Goal: Task Accomplishment & Management: Use online tool/utility

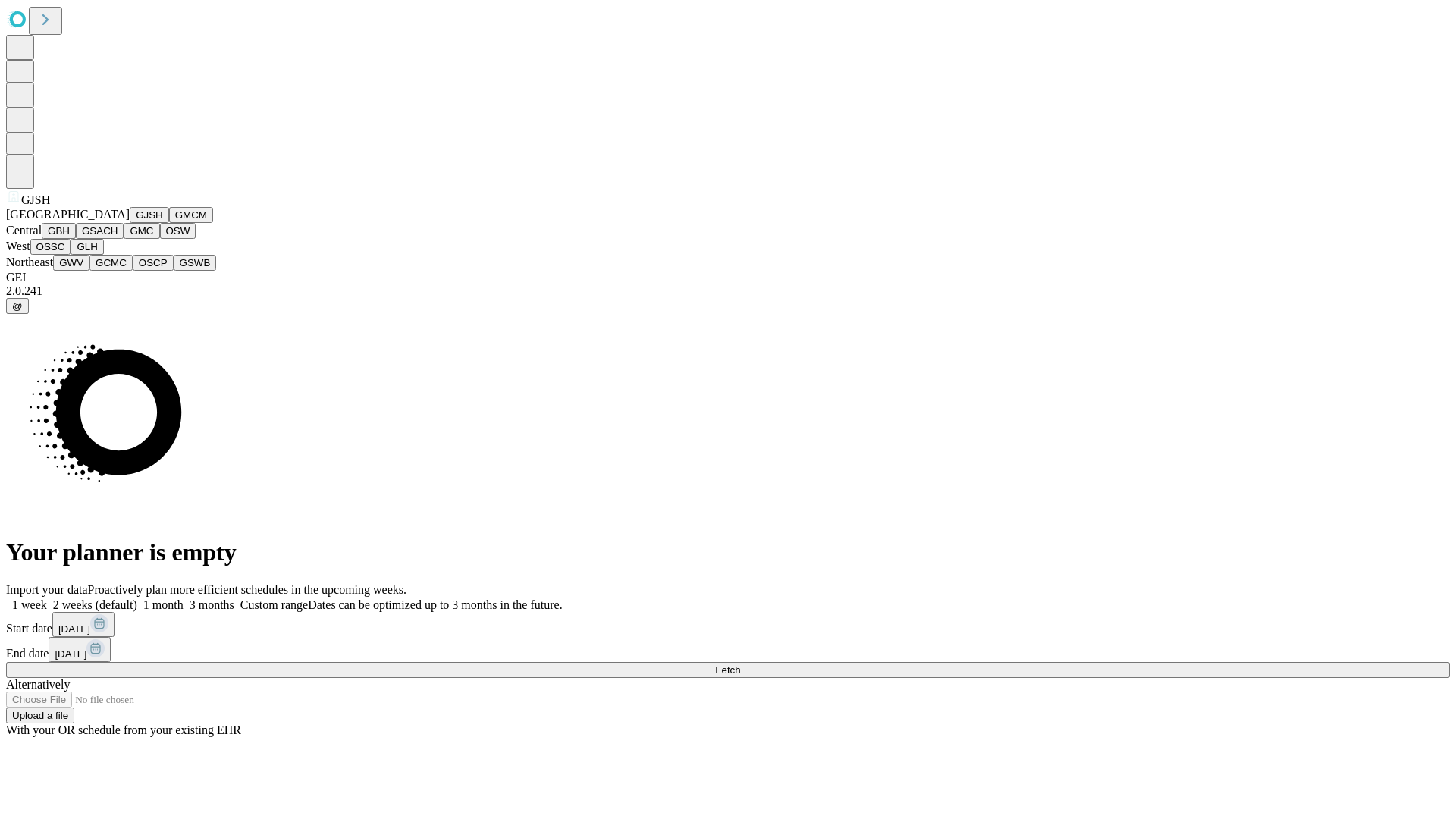
click at [130, 223] on button "GJSH" at bounding box center [150, 215] width 39 height 16
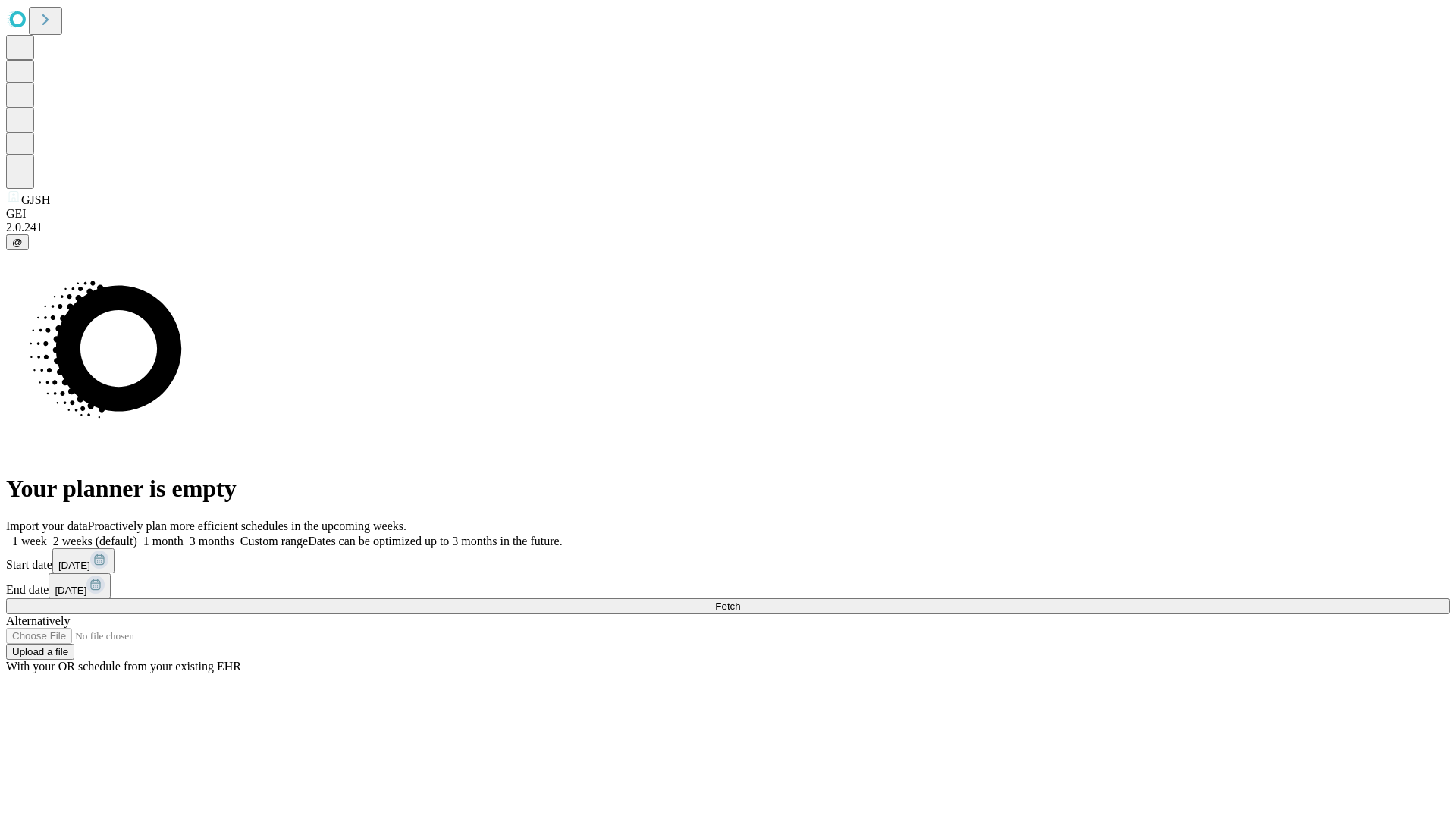
click at [137, 535] on label "2 weeks (default)" at bounding box center [91, 541] width 90 height 13
click at [740, 600] on span "Fetch" at bounding box center [728, 606] width 25 height 12
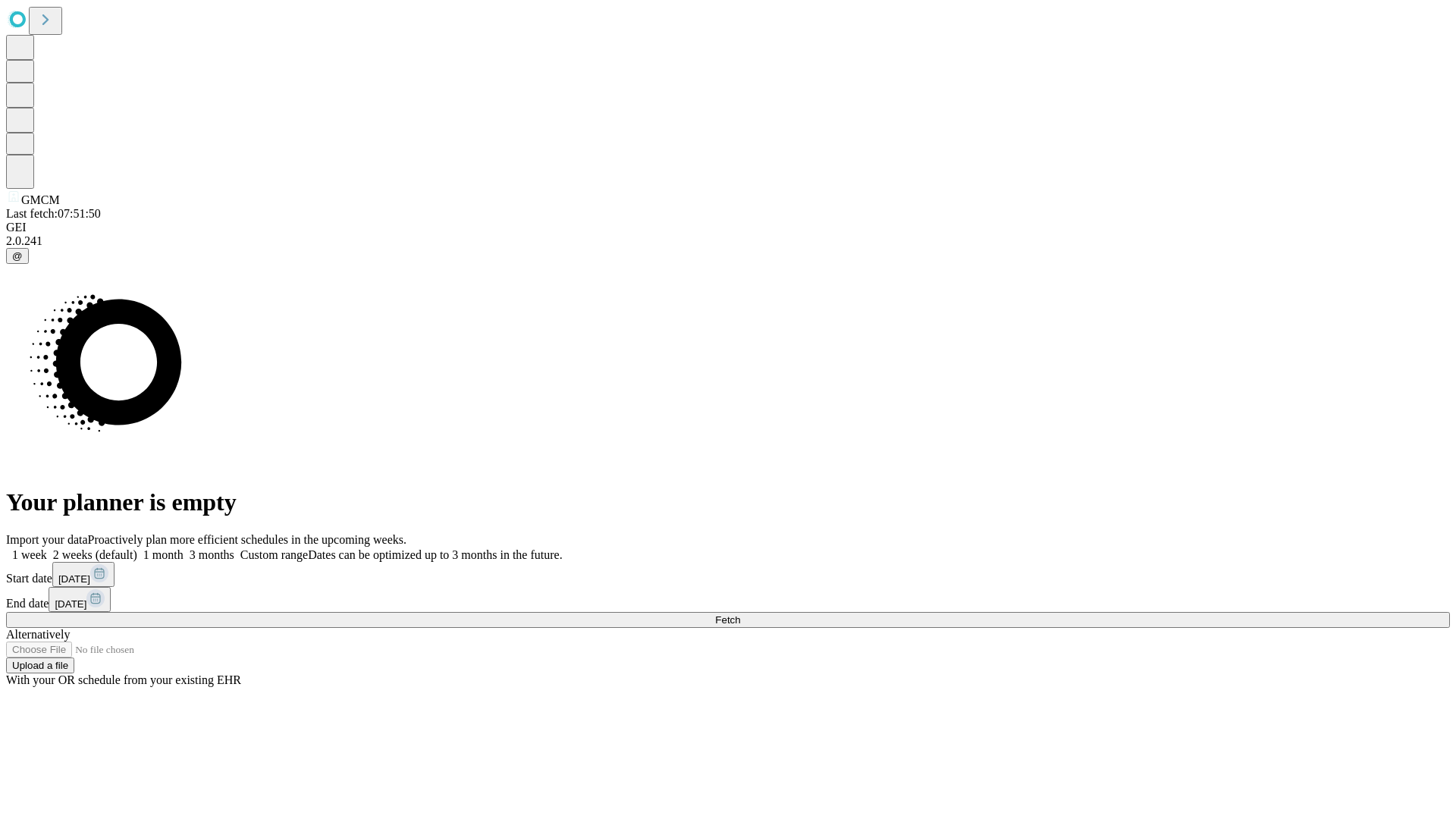
click at [137, 548] on label "2 weeks (default)" at bounding box center [91, 555] width 90 height 13
click at [740, 614] on span "Fetch" at bounding box center [728, 619] width 25 height 12
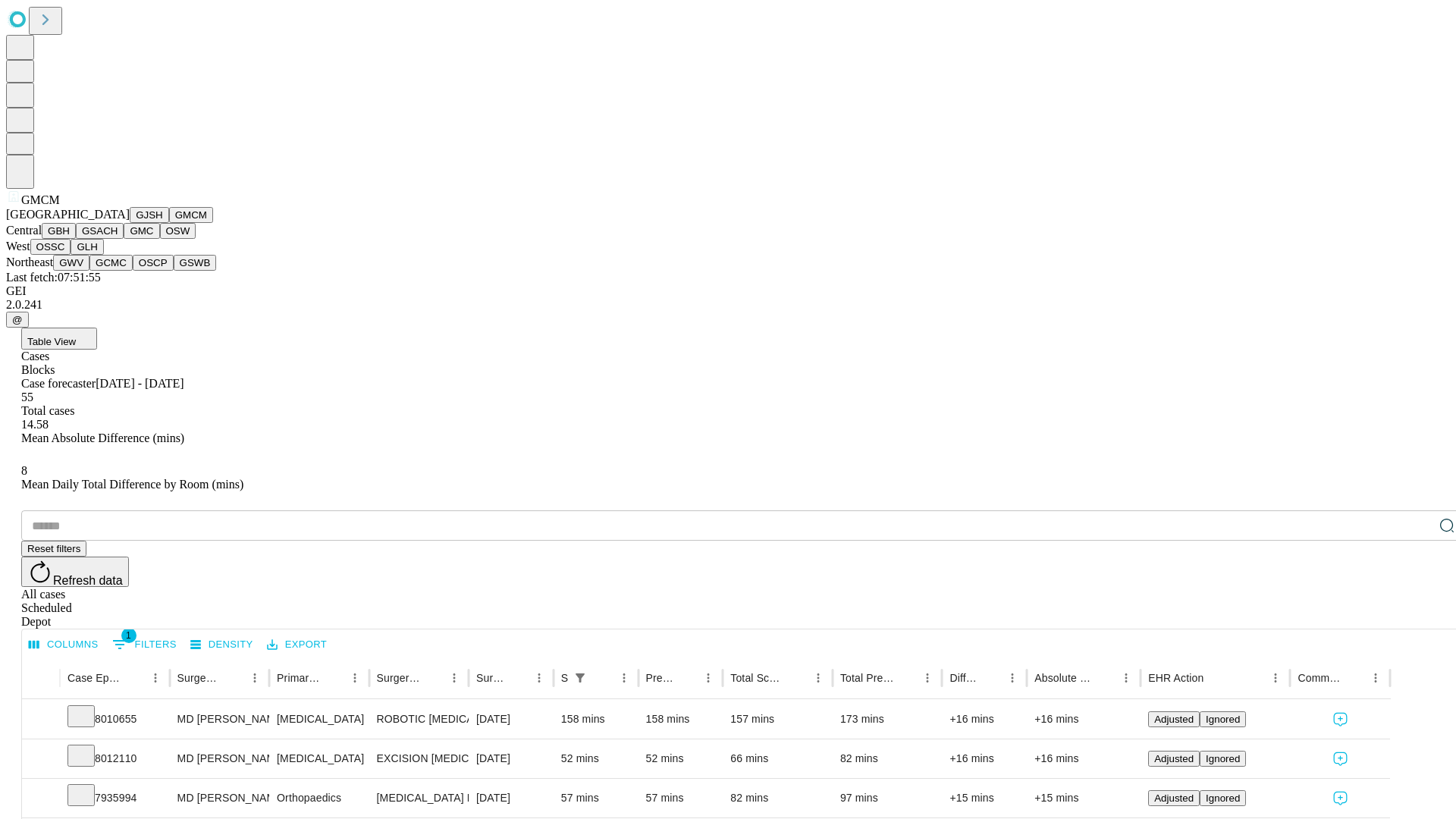
click at [76, 239] on button "GBH" at bounding box center [59, 231] width 34 height 16
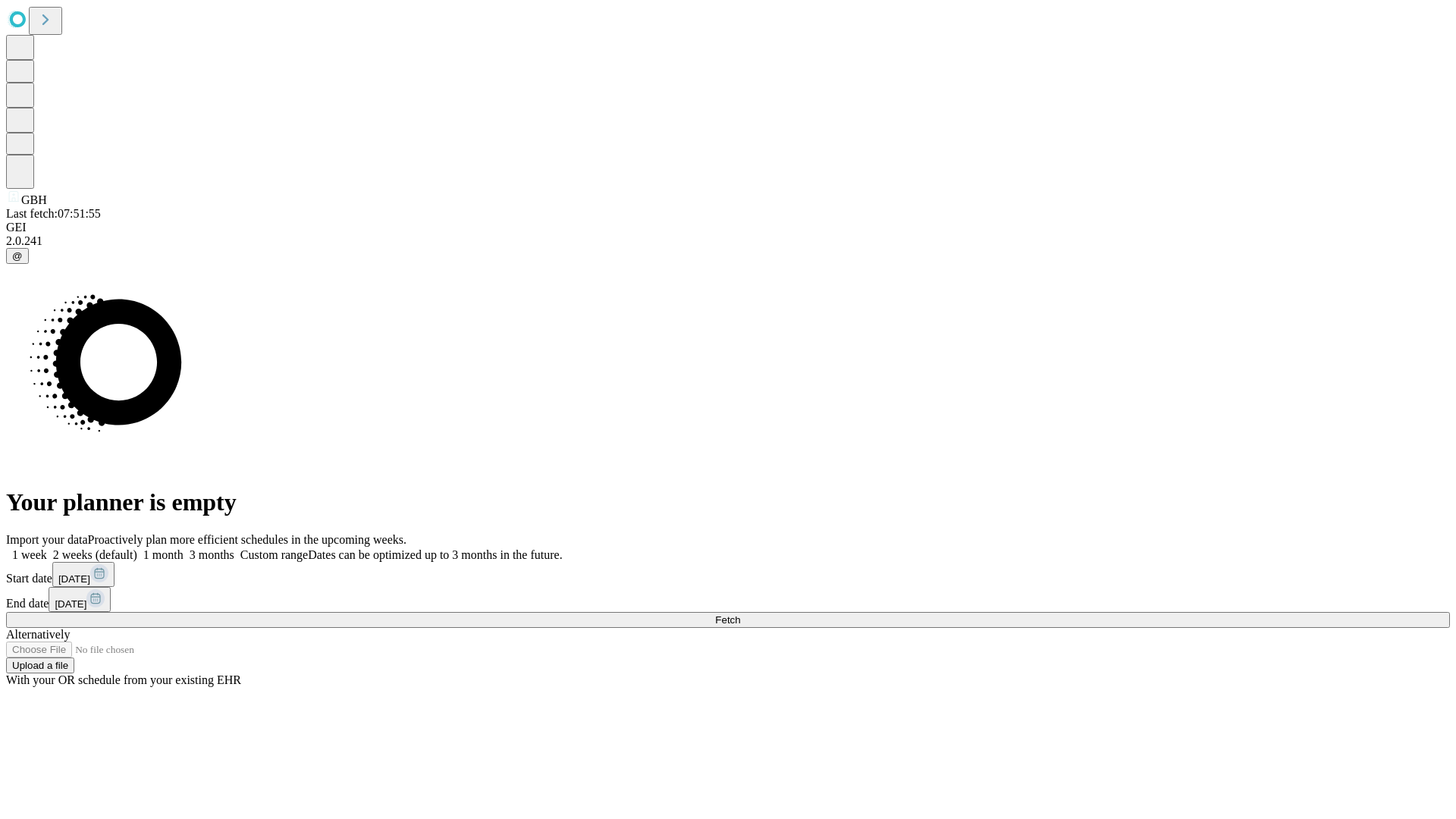
click at [137, 548] on label "2 weeks (default)" at bounding box center [91, 555] width 90 height 13
click at [740, 614] on span "Fetch" at bounding box center [728, 619] width 25 height 12
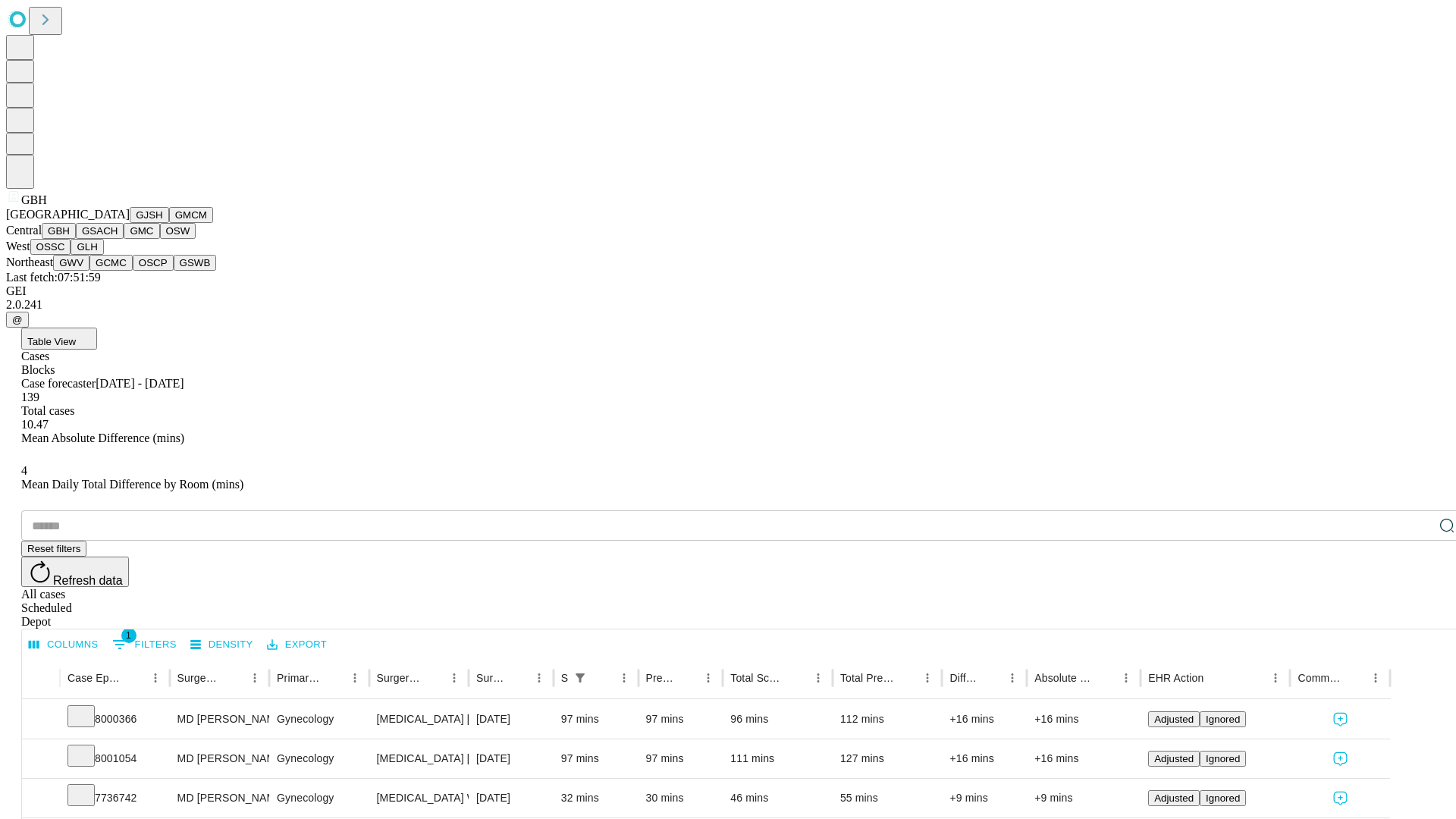
click at [117, 239] on button "GSACH" at bounding box center [99, 231] width 47 height 16
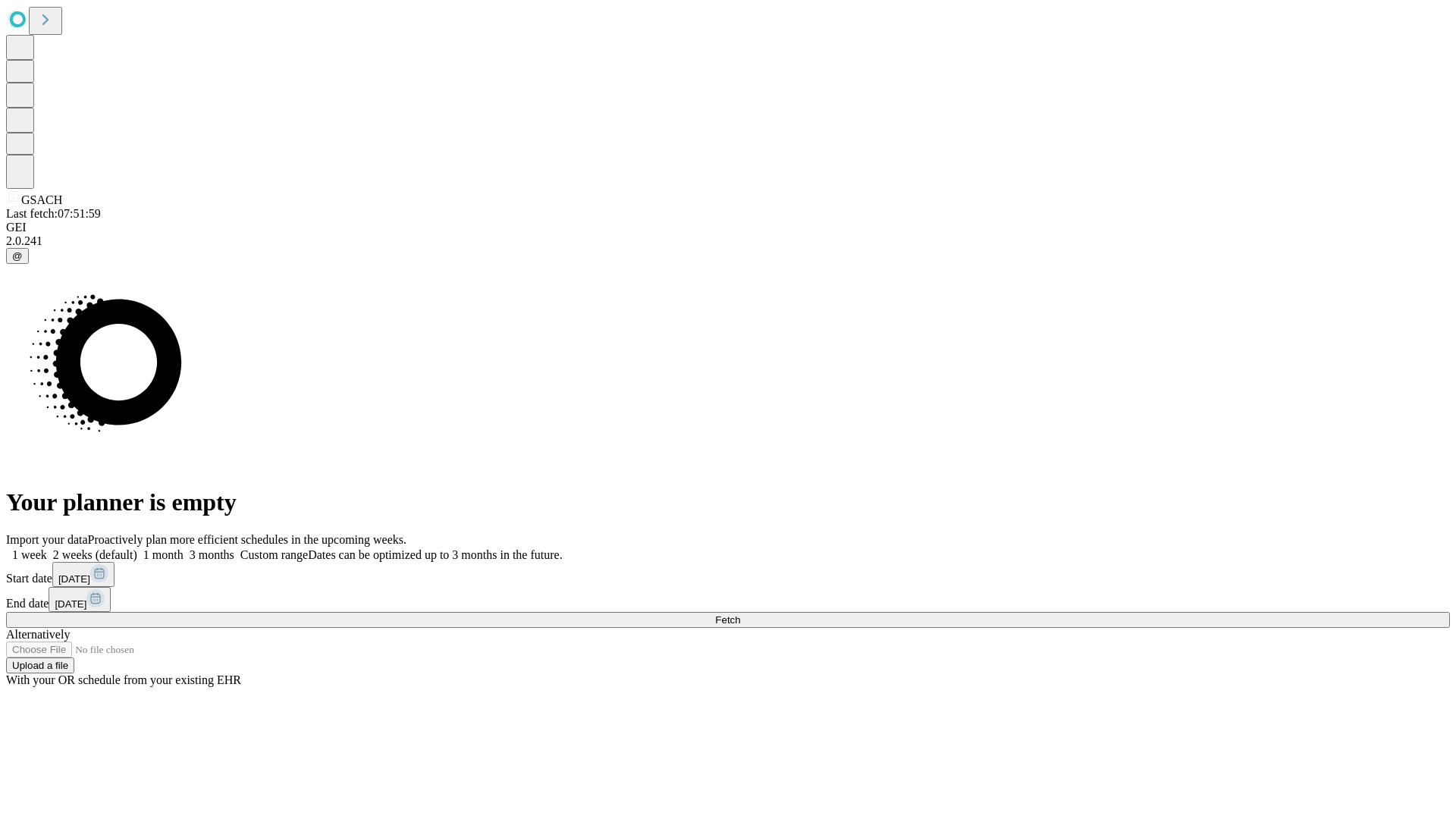
click at [137, 548] on label "2 weeks (default)" at bounding box center [91, 555] width 90 height 13
click at [740, 614] on span "Fetch" at bounding box center [728, 619] width 25 height 12
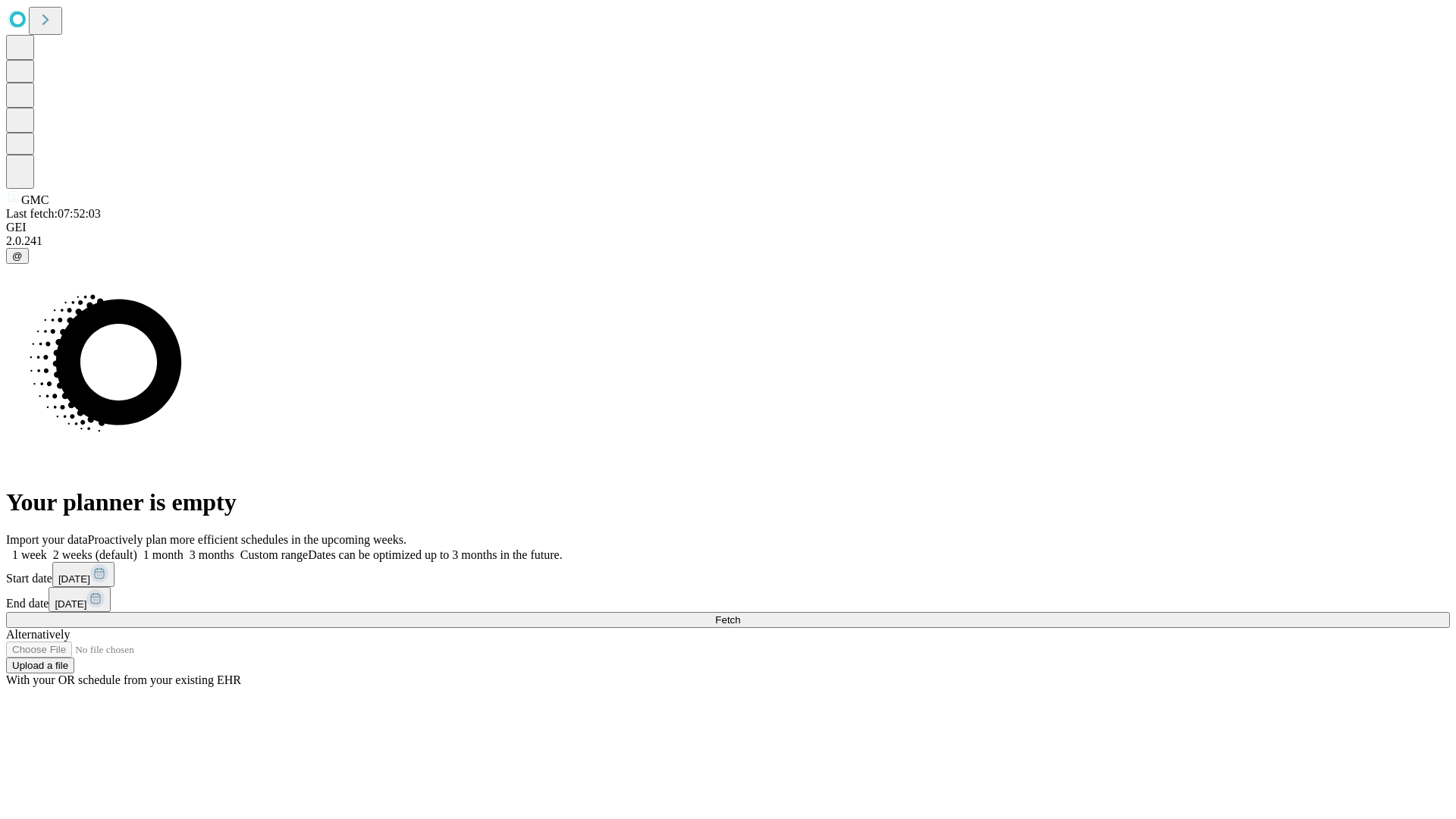
click at [137, 548] on label "2 weeks (default)" at bounding box center [91, 555] width 90 height 13
click at [740, 614] on span "Fetch" at bounding box center [728, 619] width 25 height 12
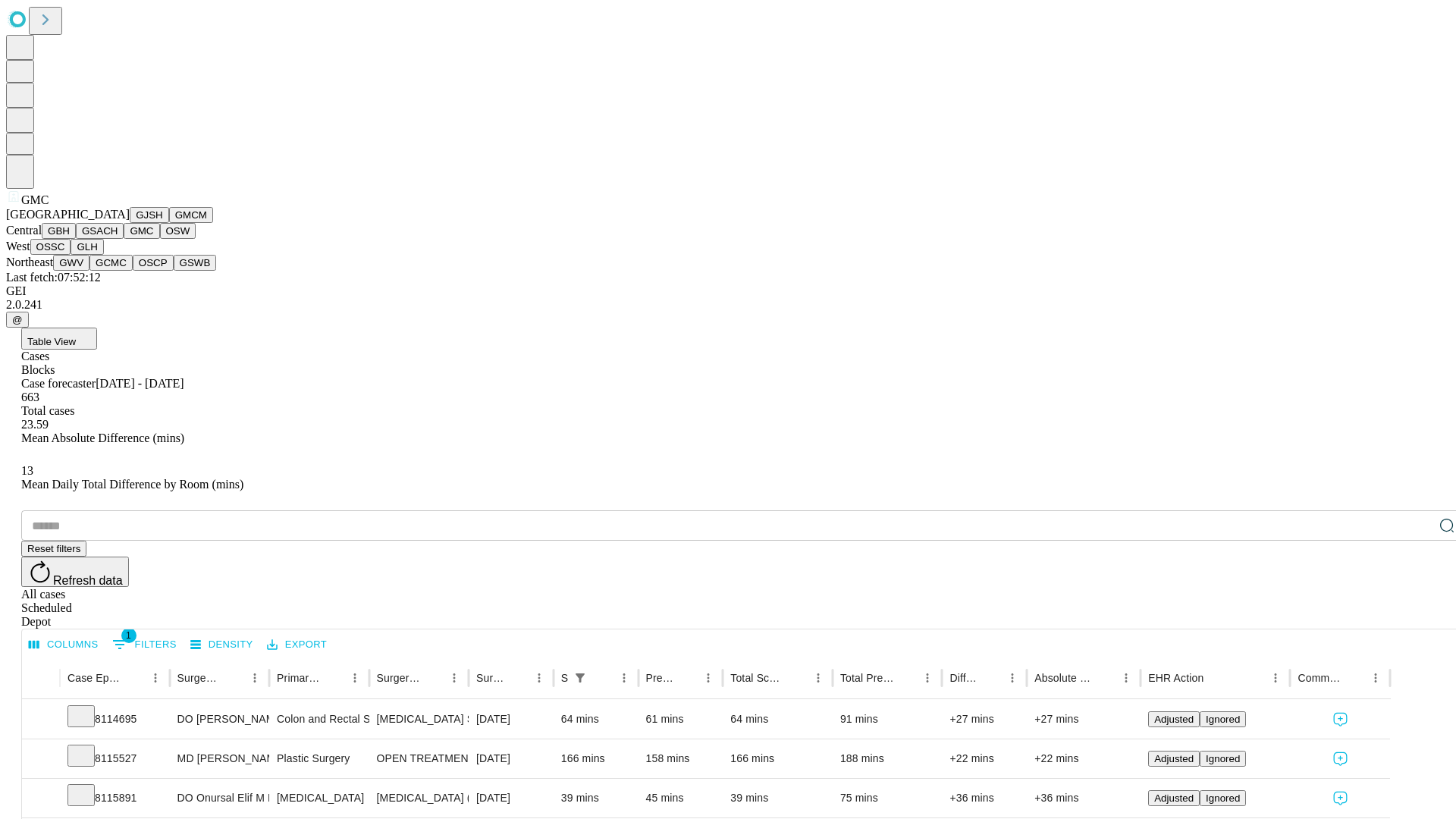
click at [160, 239] on button "OSW" at bounding box center [178, 231] width 37 height 16
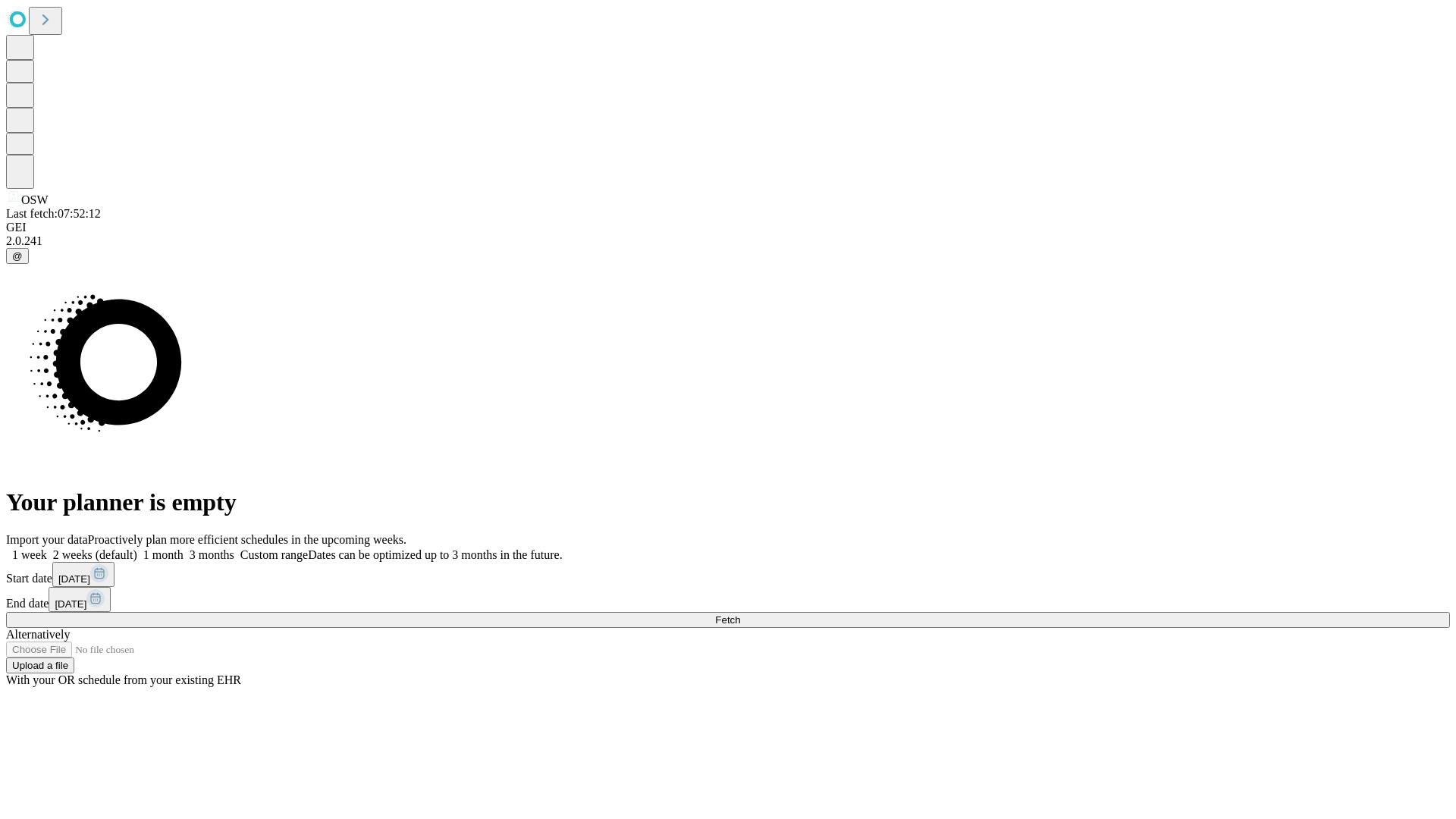
click at [137, 548] on label "2 weeks (default)" at bounding box center [91, 555] width 90 height 13
click at [740, 614] on span "Fetch" at bounding box center [728, 619] width 25 height 12
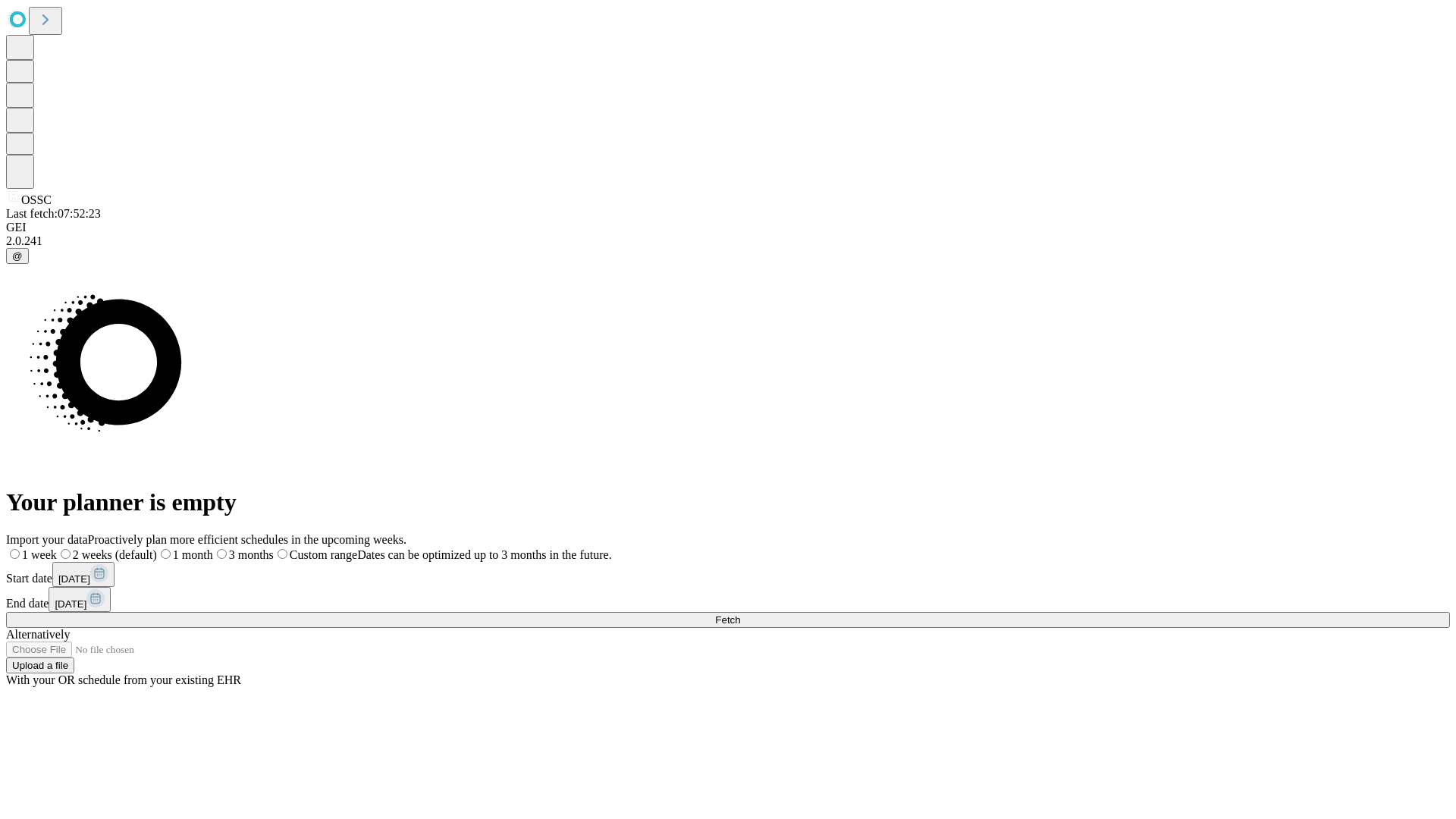
click at [157, 548] on label "2 weeks (default)" at bounding box center [107, 555] width 100 height 13
click at [740, 614] on span "Fetch" at bounding box center [728, 619] width 25 height 12
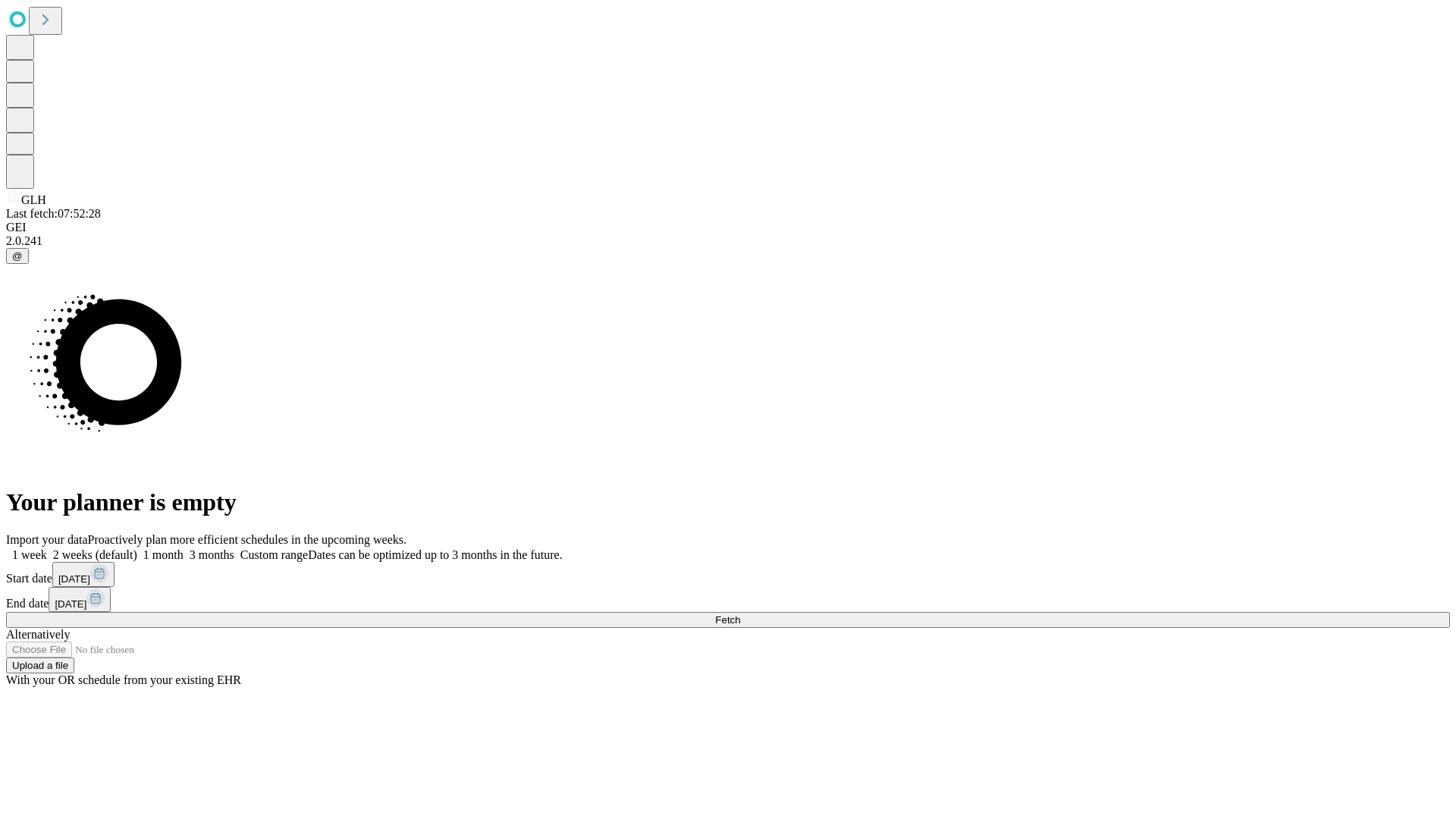
click at [137, 548] on label "2 weeks (default)" at bounding box center [91, 555] width 90 height 13
click at [740, 614] on span "Fetch" at bounding box center [728, 619] width 25 height 12
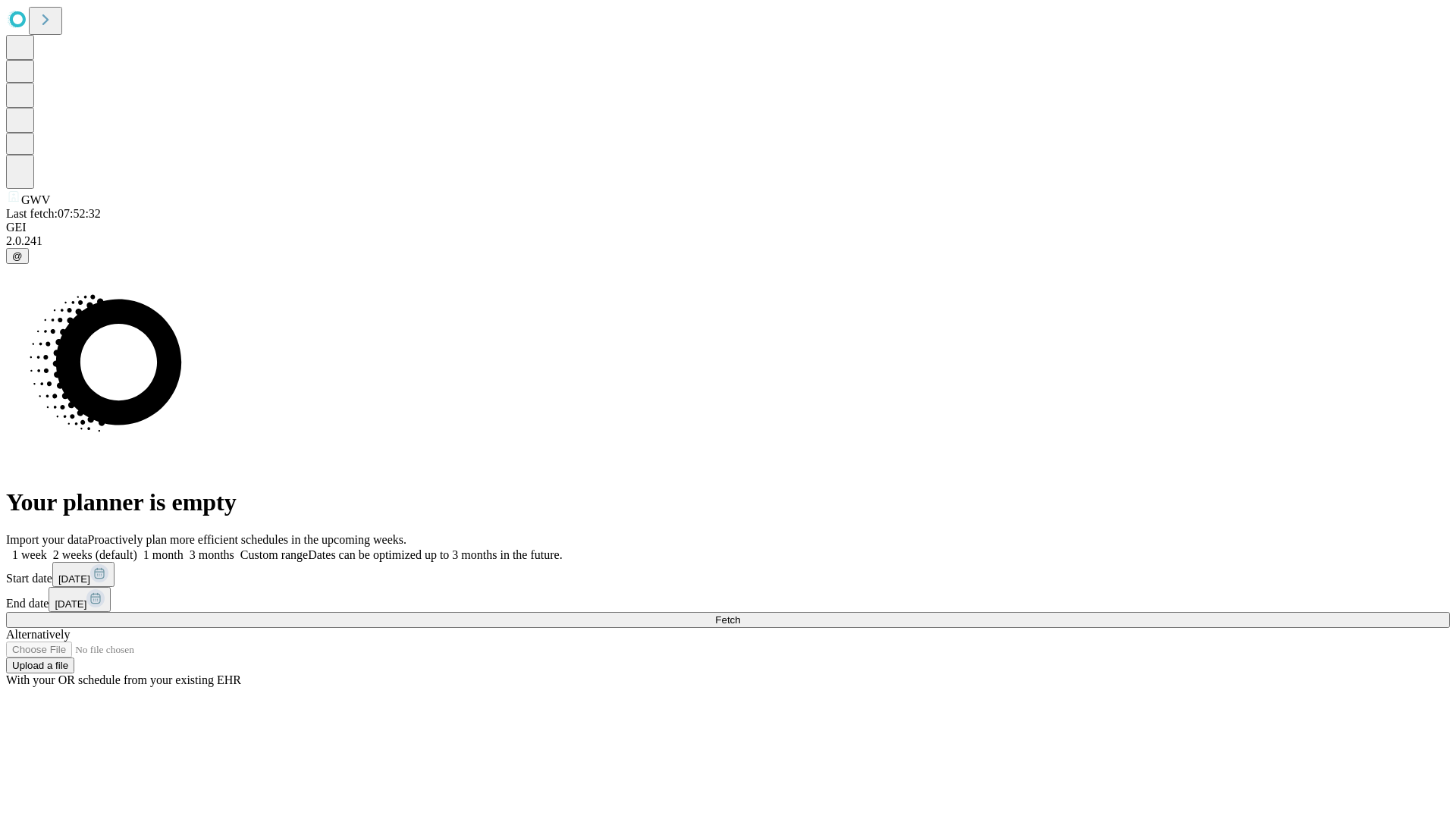
click at [137, 548] on label "2 weeks (default)" at bounding box center [91, 555] width 90 height 13
click at [740, 614] on span "Fetch" at bounding box center [728, 619] width 25 height 12
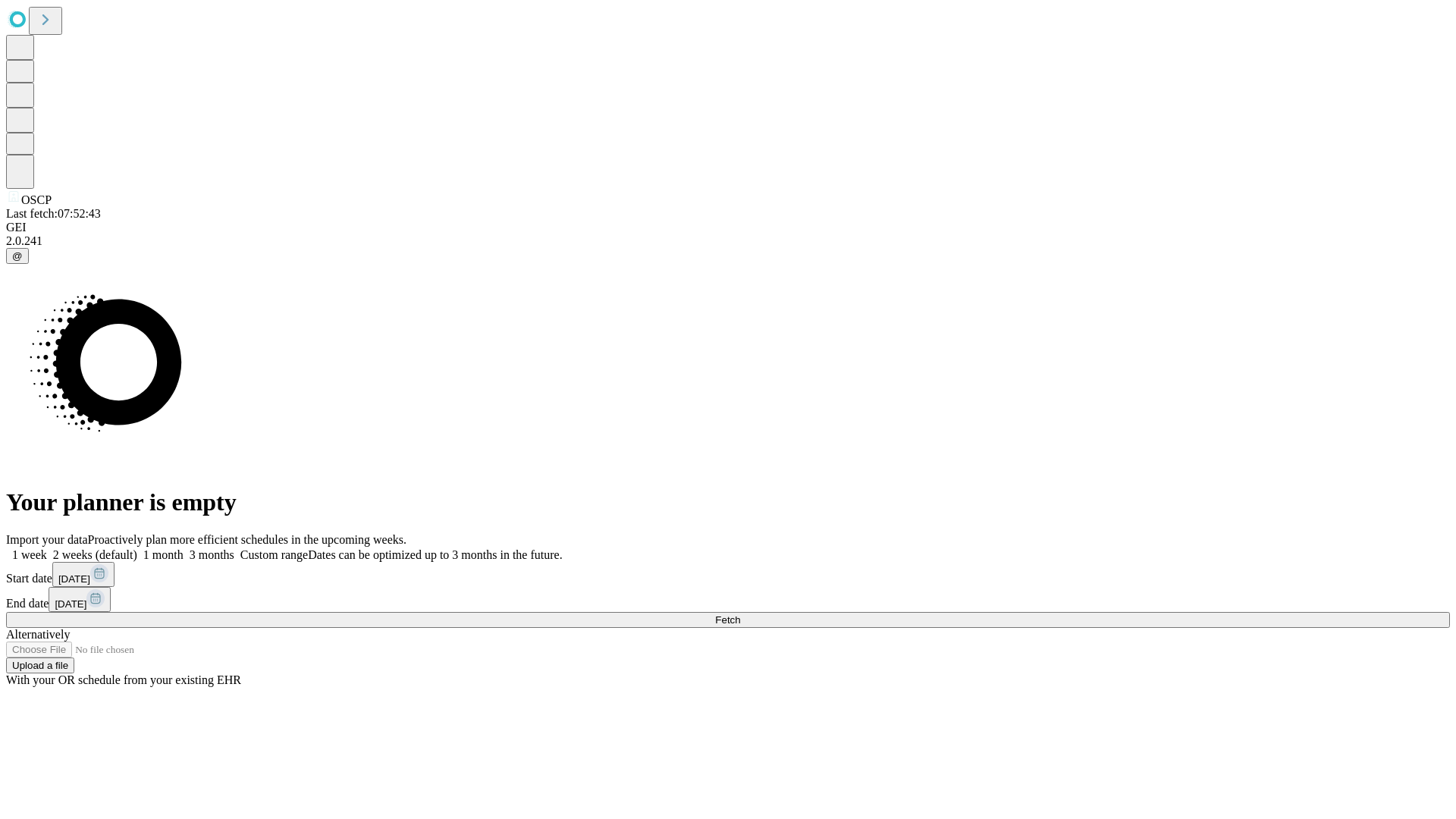
click at [137, 548] on label "2 weeks (default)" at bounding box center [91, 555] width 90 height 13
click at [740, 614] on span "Fetch" at bounding box center [728, 619] width 25 height 12
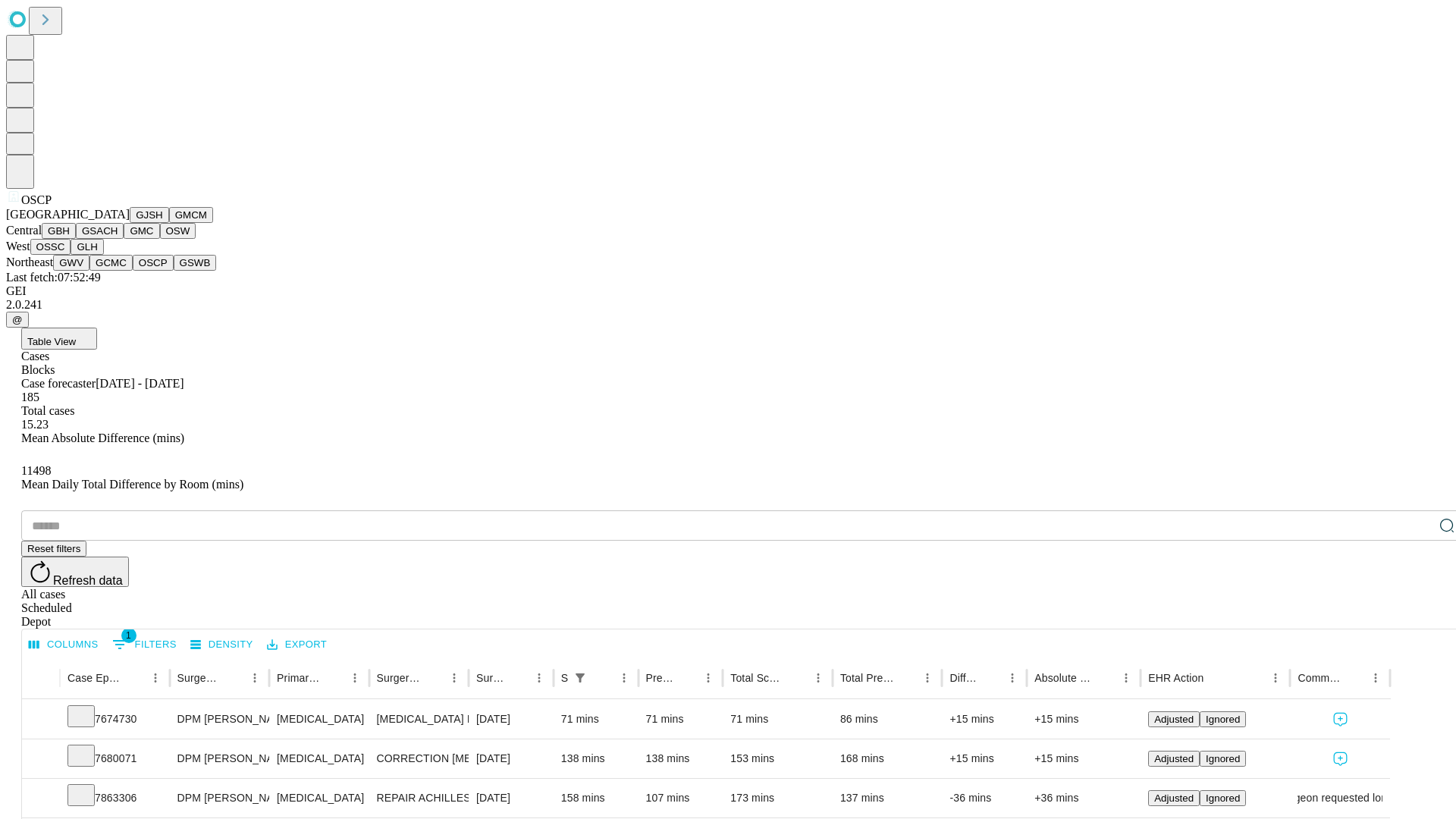
click at [174, 271] on button "GSWB" at bounding box center [195, 263] width 43 height 16
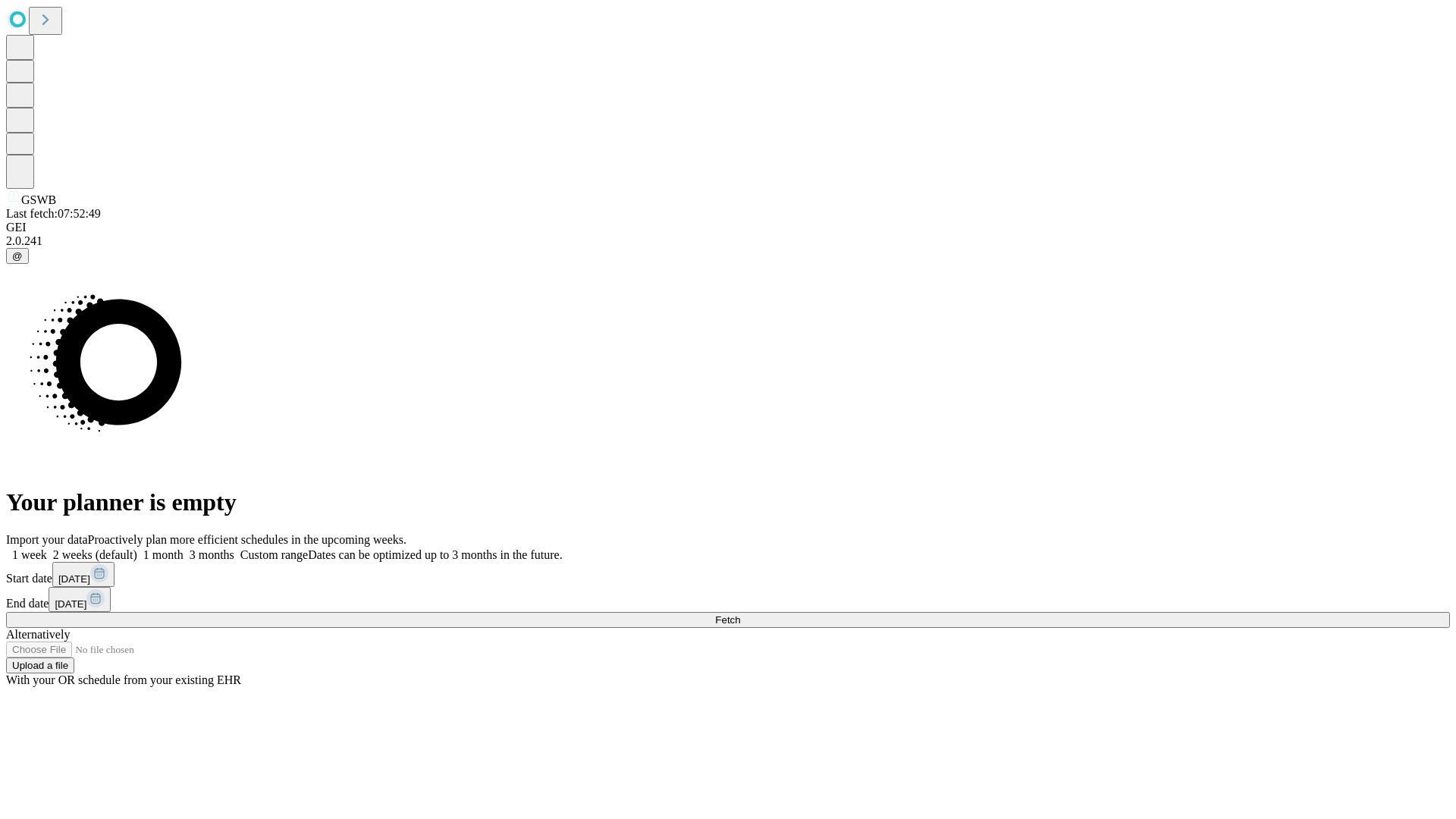
click at [137, 548] on label "2 weeks (default)" at bounding box center [91, 555] width 90 height 13
click at [740, 614] on span "Fetch" at bounding box center [728, 619] width 25 height 12
